Goal: Complete application form

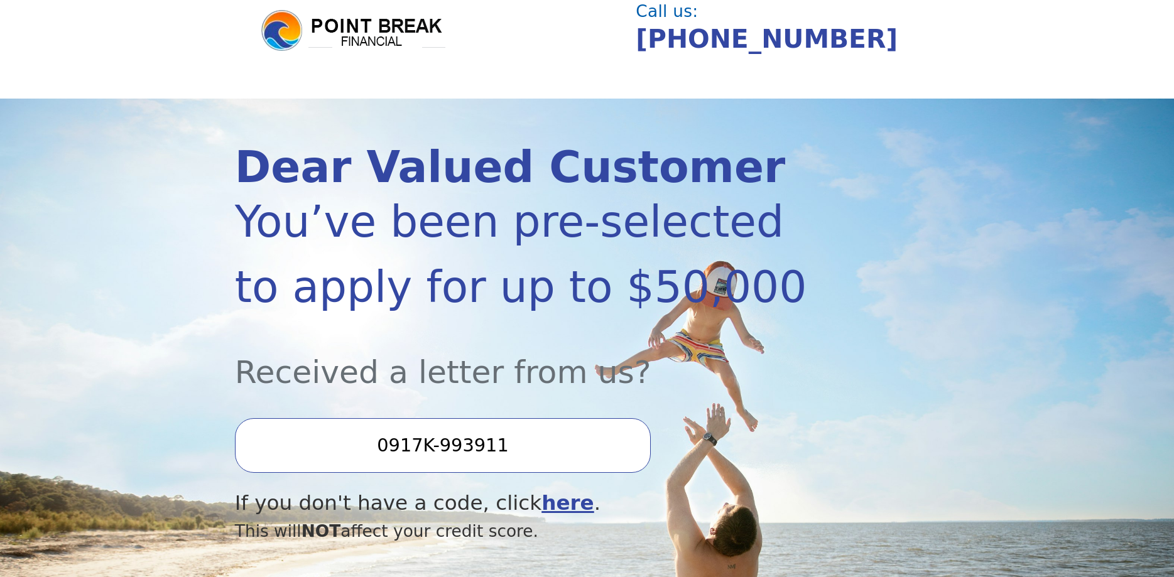
scroll to position [64, 0]
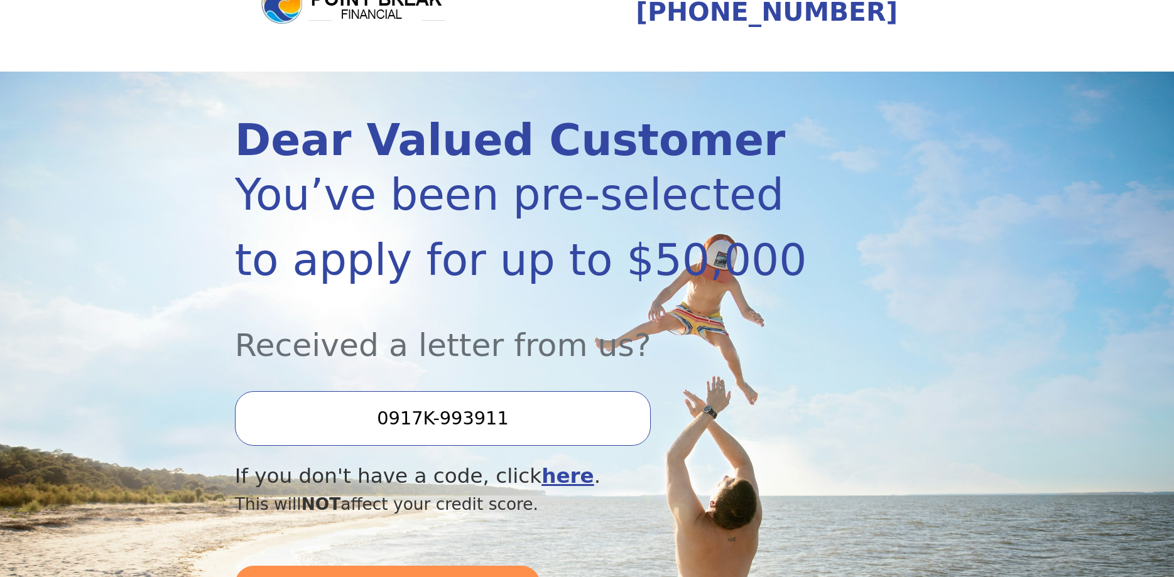
click at [431, 421] on input "0917K-993911" at bounding box center [443, 418] width 416 height 54
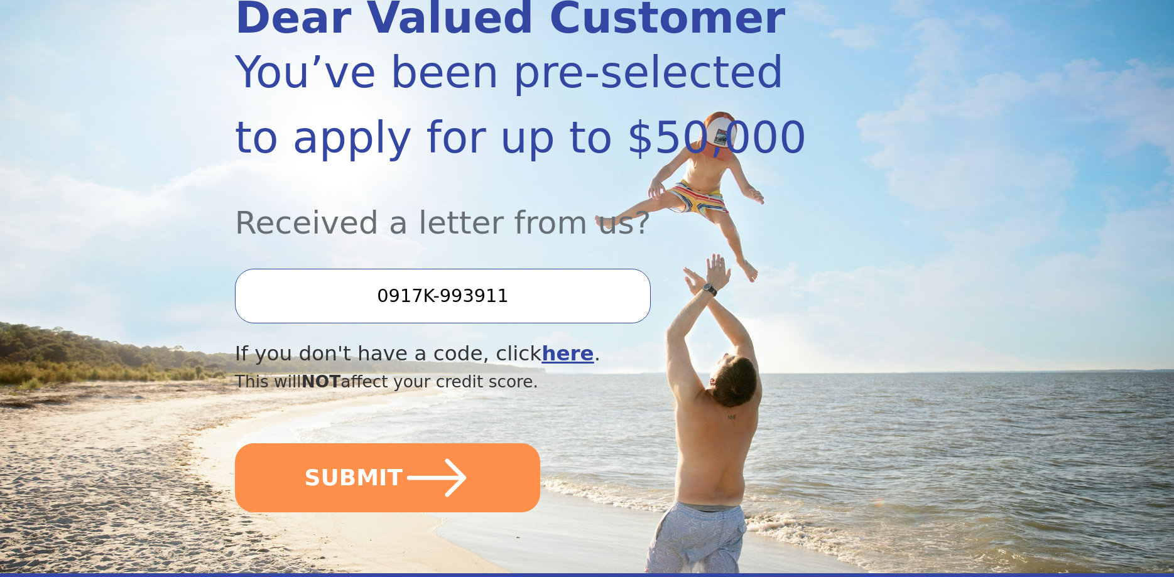
scroll to position [192, 0]
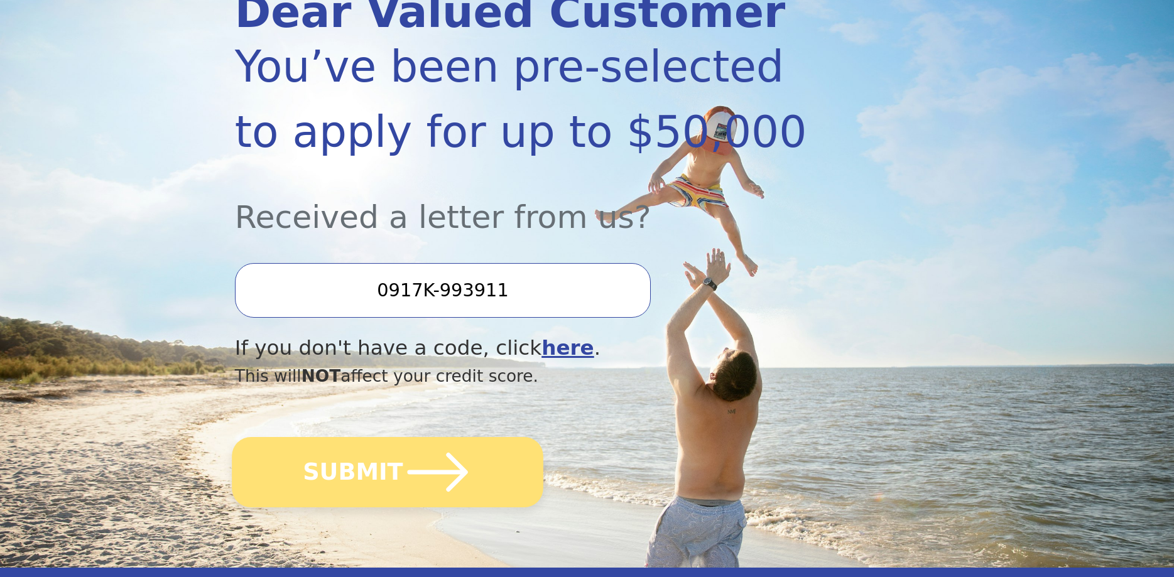
click at [382, 470] on button "SUBMIT" at bounding box center [387, 472] width 311 height 70
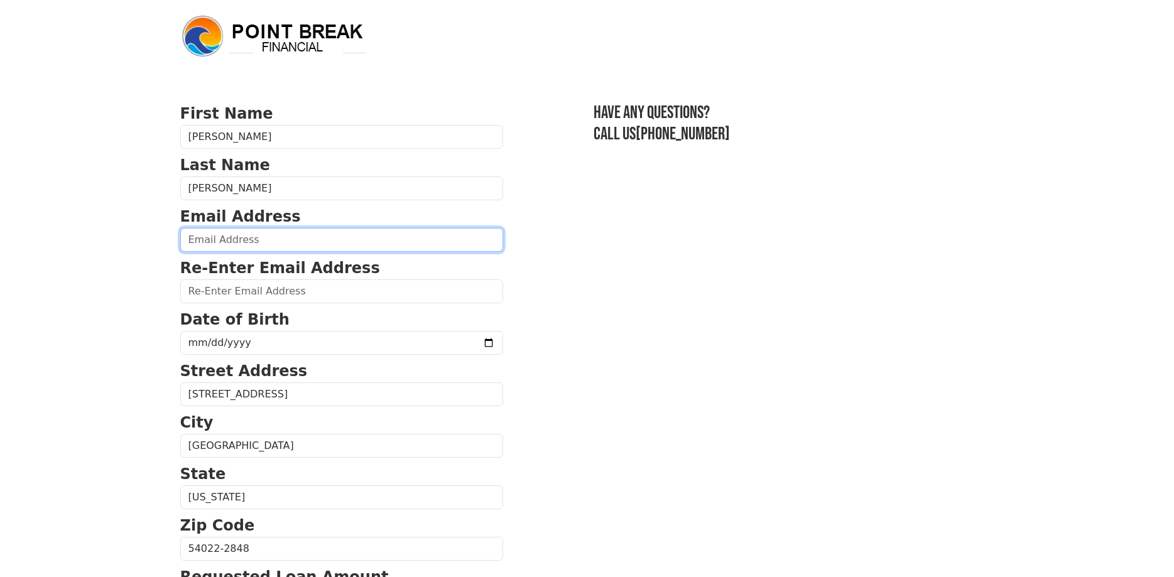
click at [425, 238] on input "email" at bounding box center [341, 240] width 323 height 24
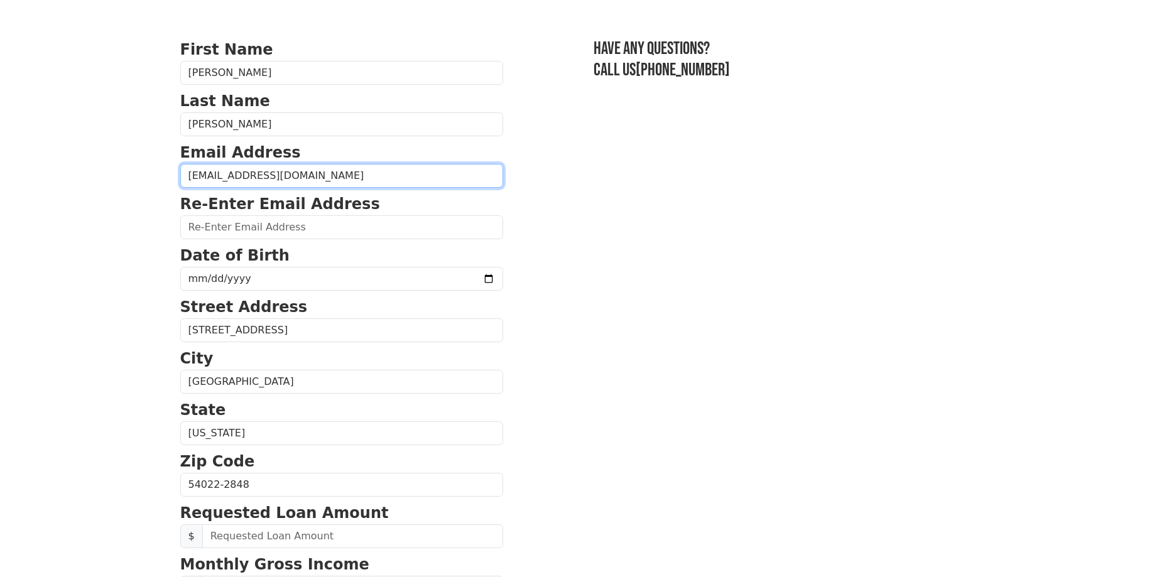
type input "[EMAIL_ADDRESS][DOMAIN_NAME]"
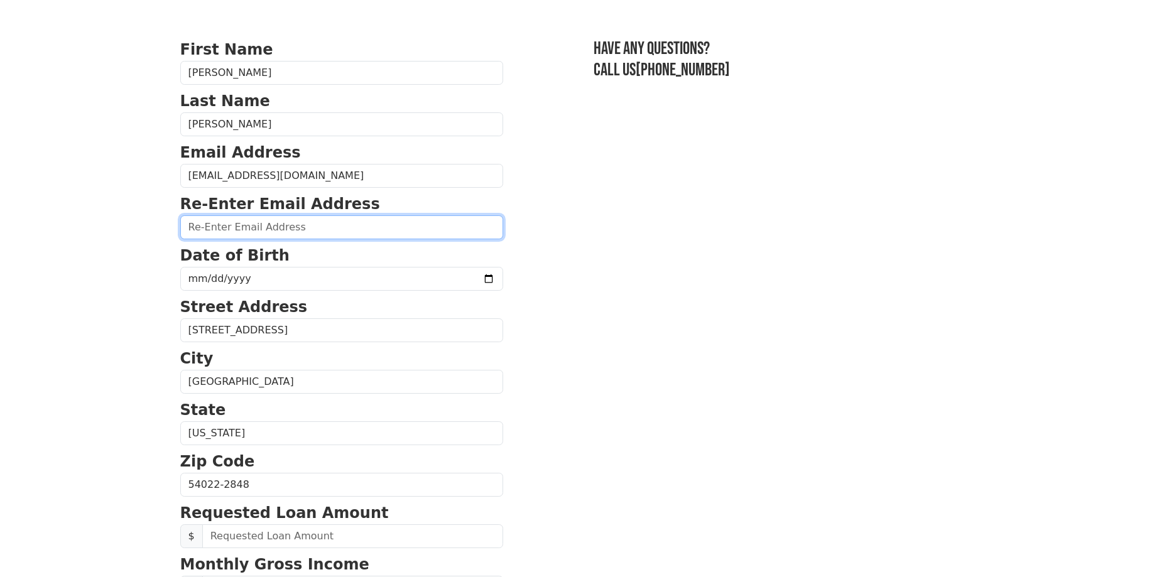
click at [416, 232] on input "email" at bounding box center [341, 227] width 323 height 24
type input "[EMAIL_ADDRESS][DOMAIN_NAME]"
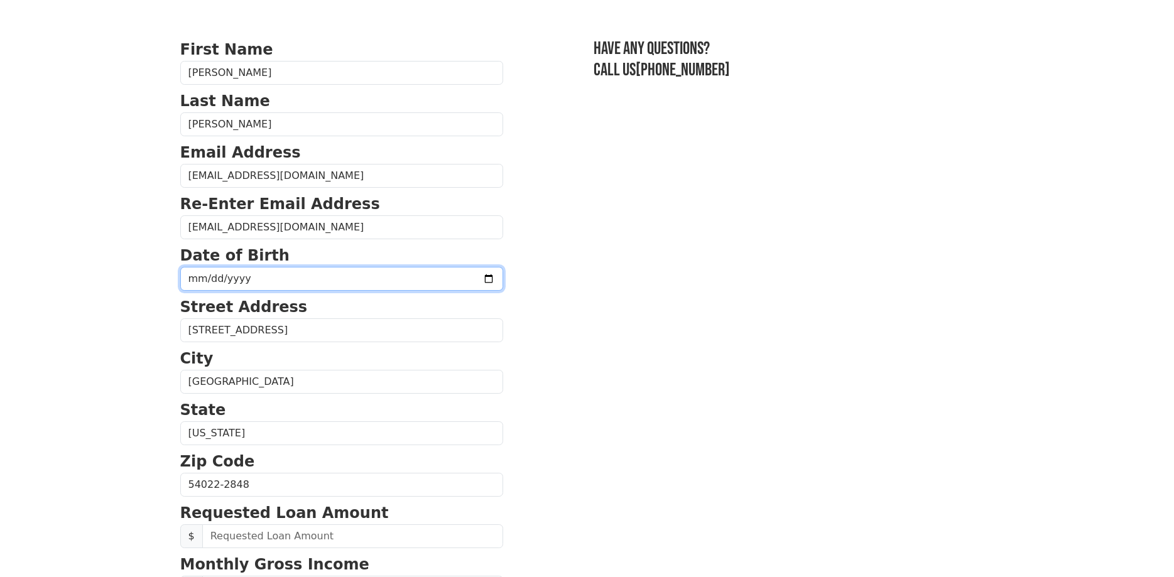
click at [217, 281] on input "date" at bounding box center [341, 279] width 323 height 24
type input "[DATE]"
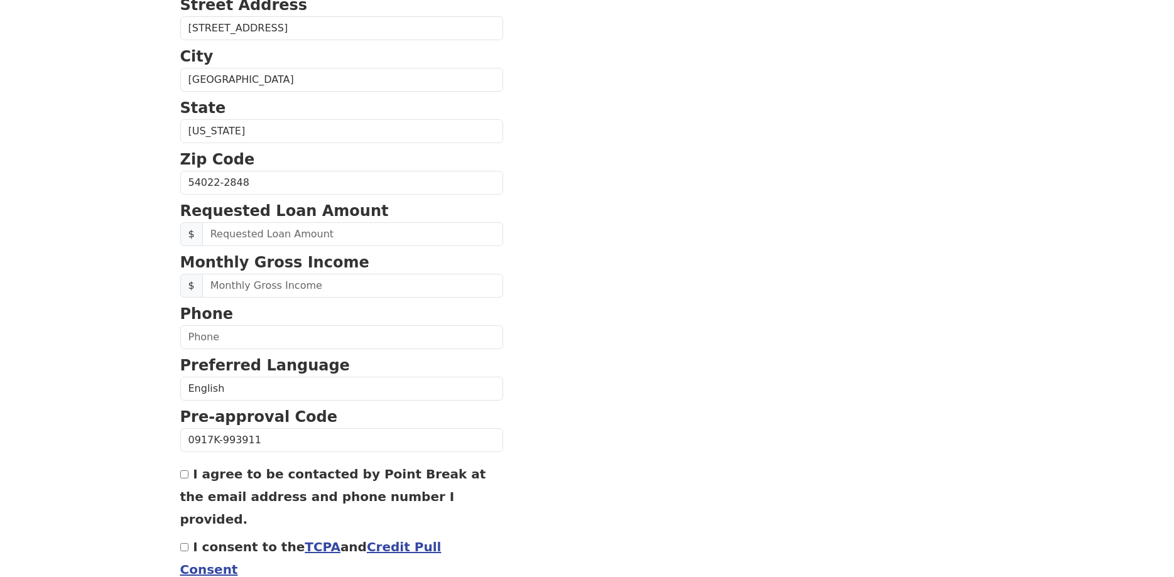
scroll to position [384, 0]
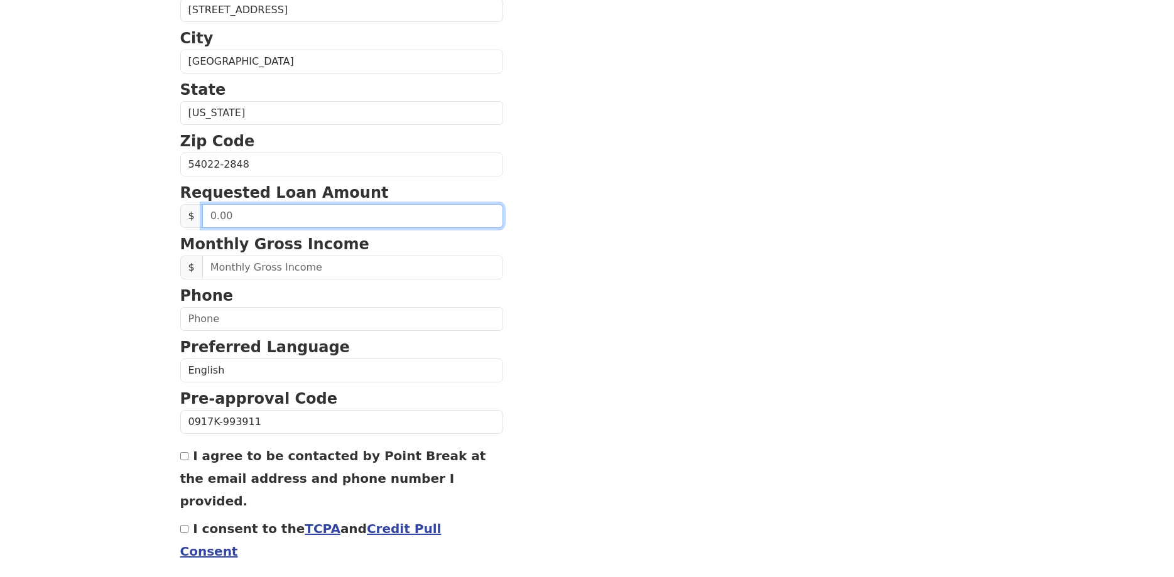
click at [230, 219] on input "text" at bounding box center [352, 216] width 301 height 24
click at [215, 216] on input "text" at bounding box center [352, 216] width 301 height 24
type input "50,000.00"
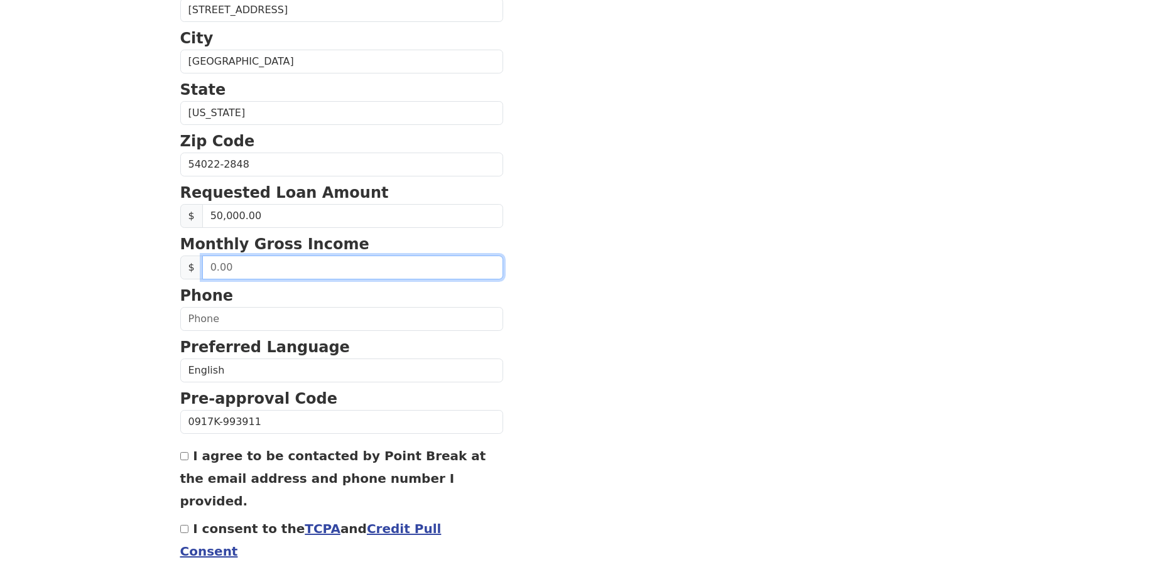
click at [241, 268] on input "text" at bounding box center [352, 268] width 301 height 24
type input "10,000.00"
